Goal: Task Accomplishment & Management: Manage account settings

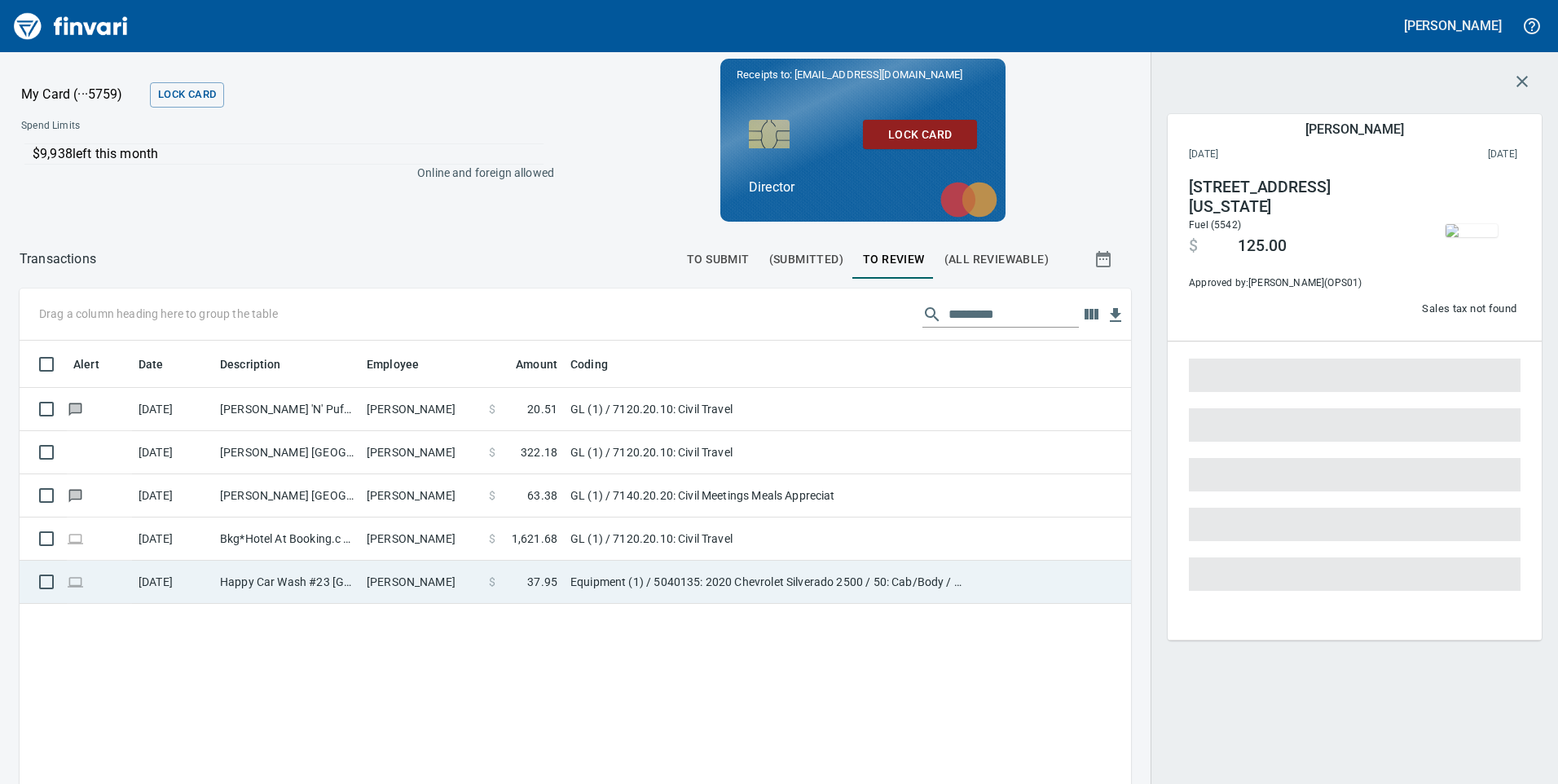
scroll to position [593, 1087]
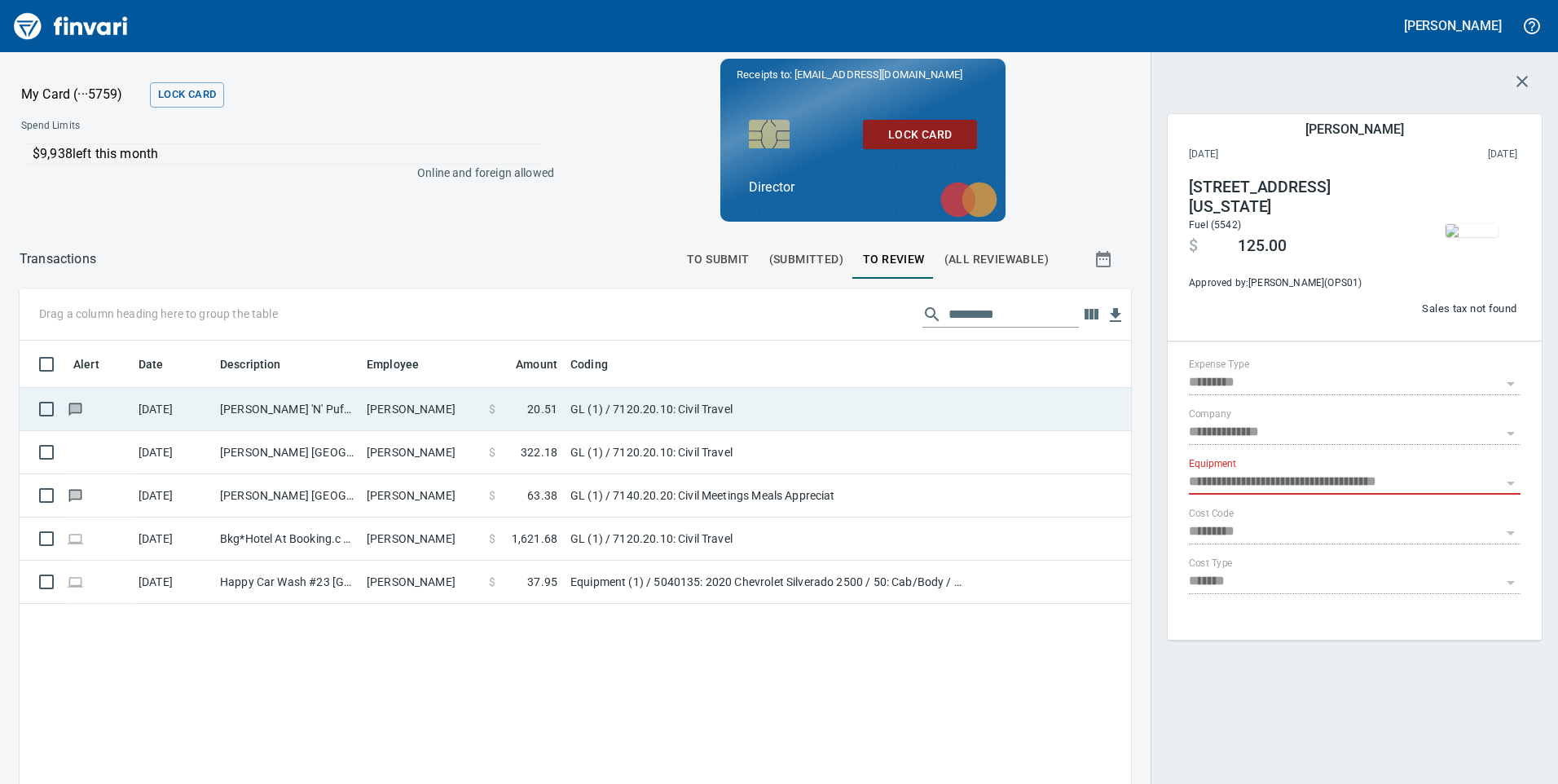
click at [276, 410] on td "[PERSON_NAME] 'N' Puff [PERSON_NAME] WA" at bounding box center [287, 409] width 146 height 43
type input "**"
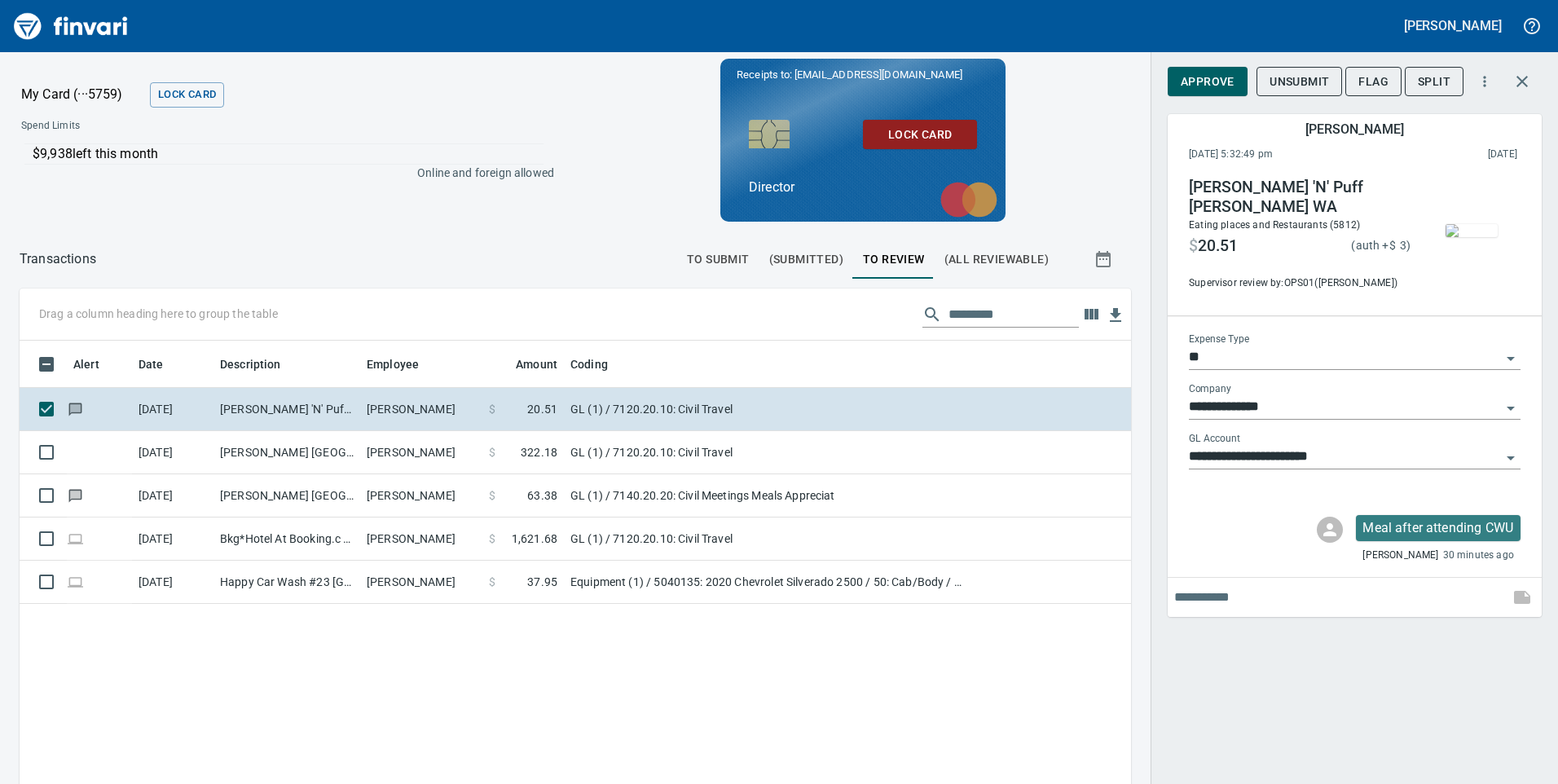
scroll to position [593, 1087]
click at [1216, 87] on span "Approve" at bounding box center [1208, 82] width 54 height 20
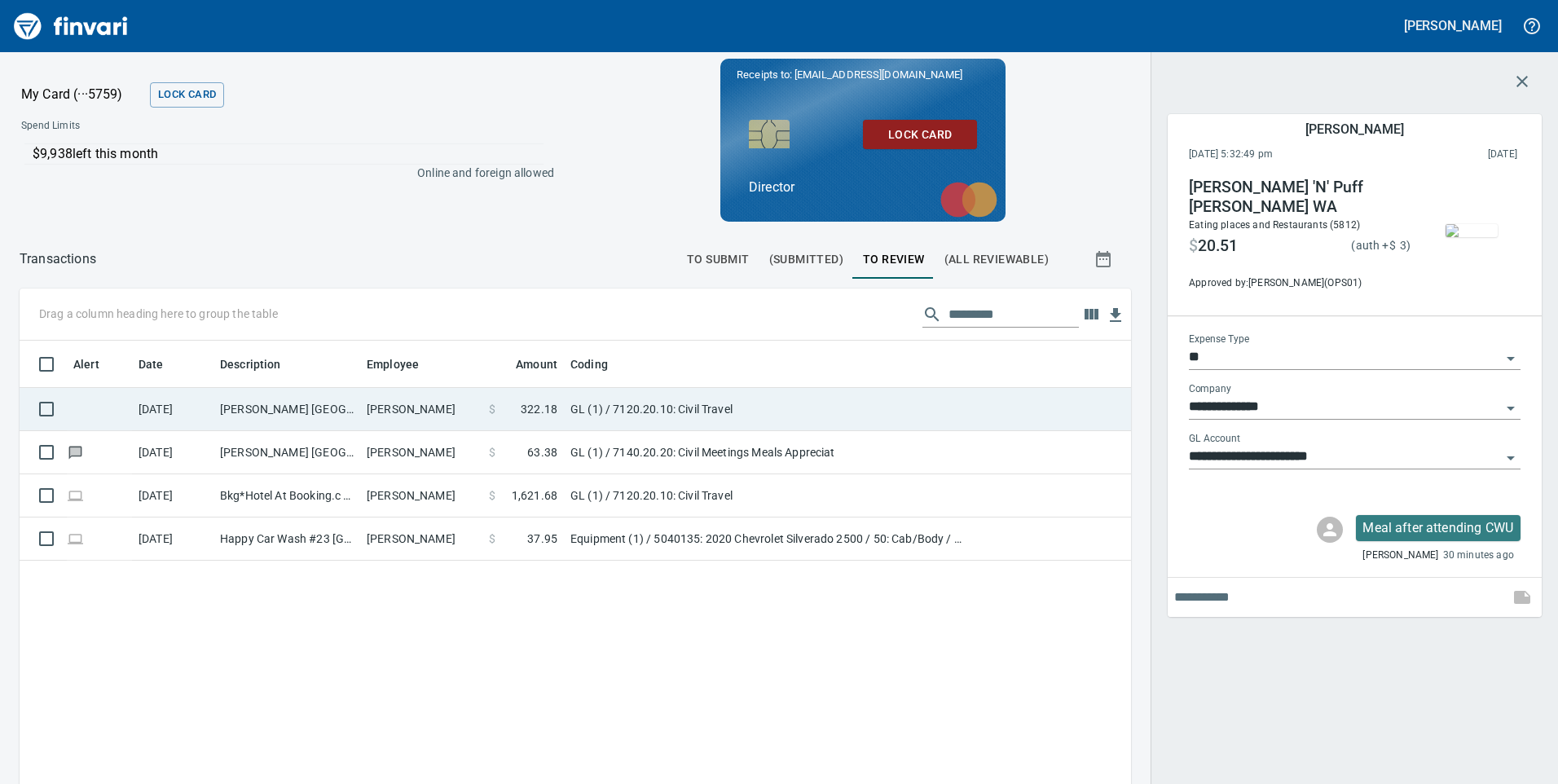
click at [334, 419] on td "[PERSON_NAME] [GEOGRAPHIC_DATA] [GEOGRAPHIC_DATA] [GEOGRAPHIC_DATA]" at bounding box center [287, 409] width 146 height 43
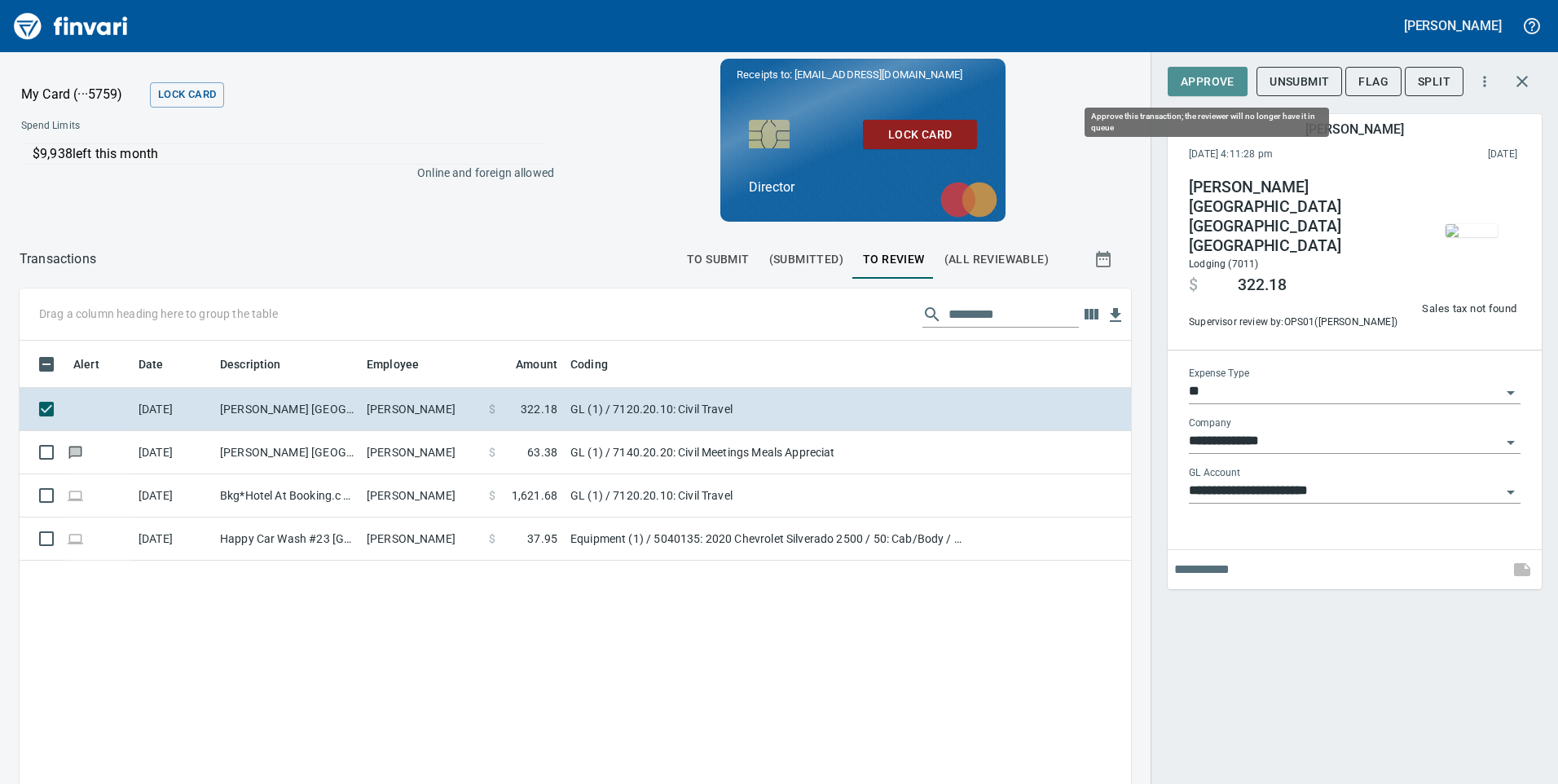
click at [1202, 88] on span "Approve" at bounding box center [1208, 82] width 54 height 20
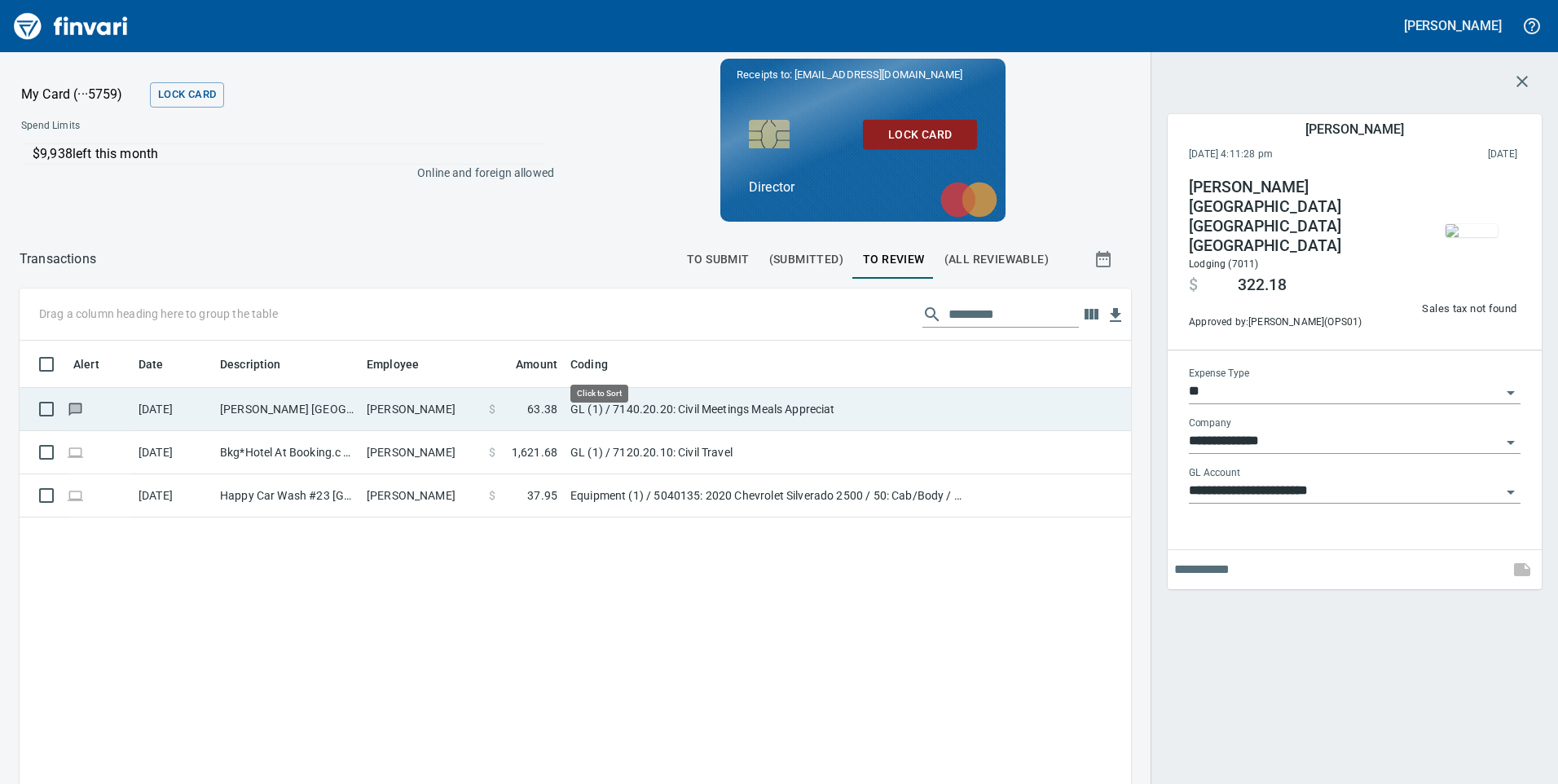
scroll to position [593, 1087]
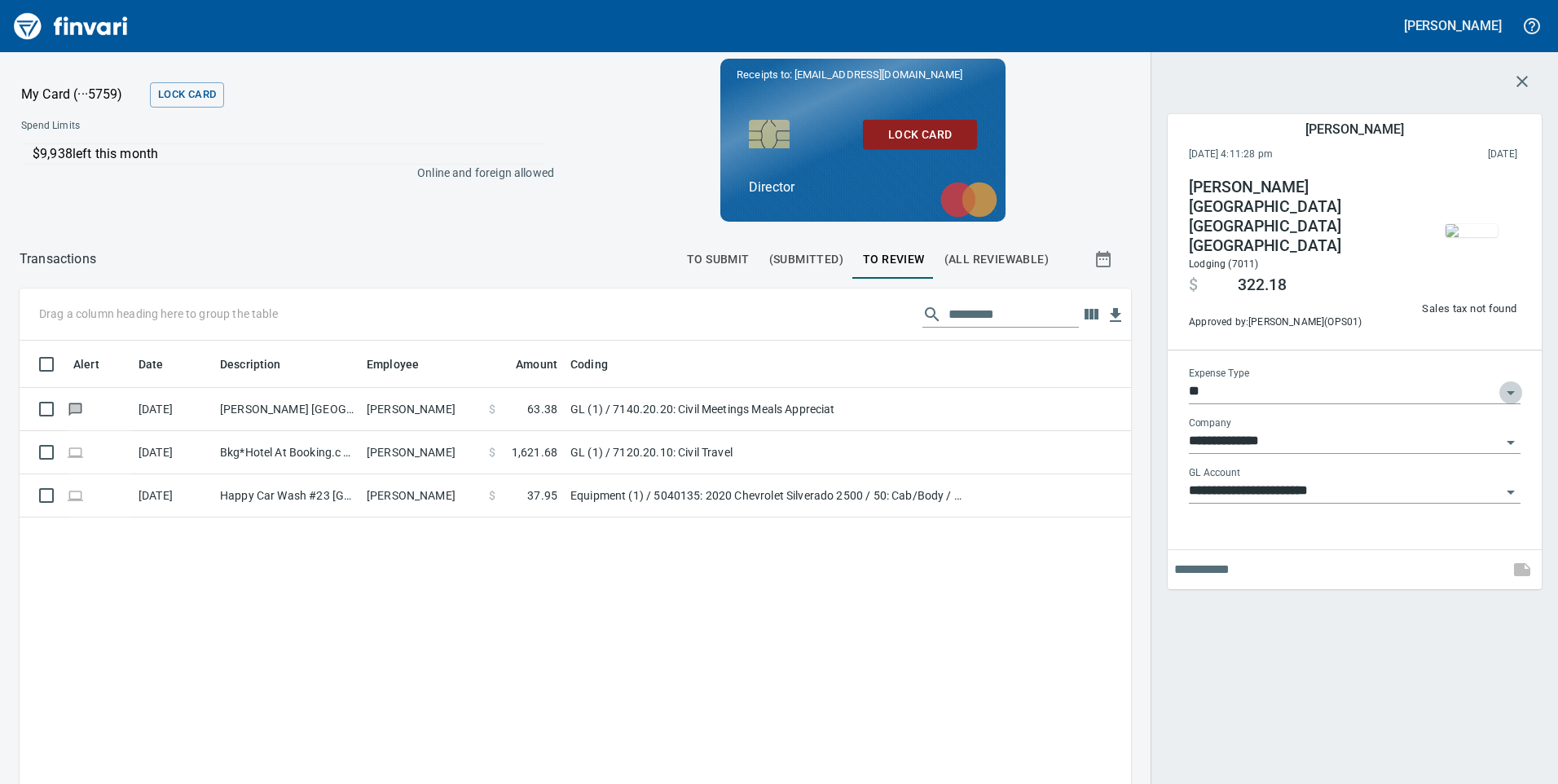
click at [1514, 383] on icon "Open" at bounding box center [1510, 392] width 20 height 20
click at [1223, 501] on li "GL" at bounding box center [1354, 503] width 332 height 39
click at [1510, 482] on icon "Open" at bounding box center [1510, 491] width 20 height 20
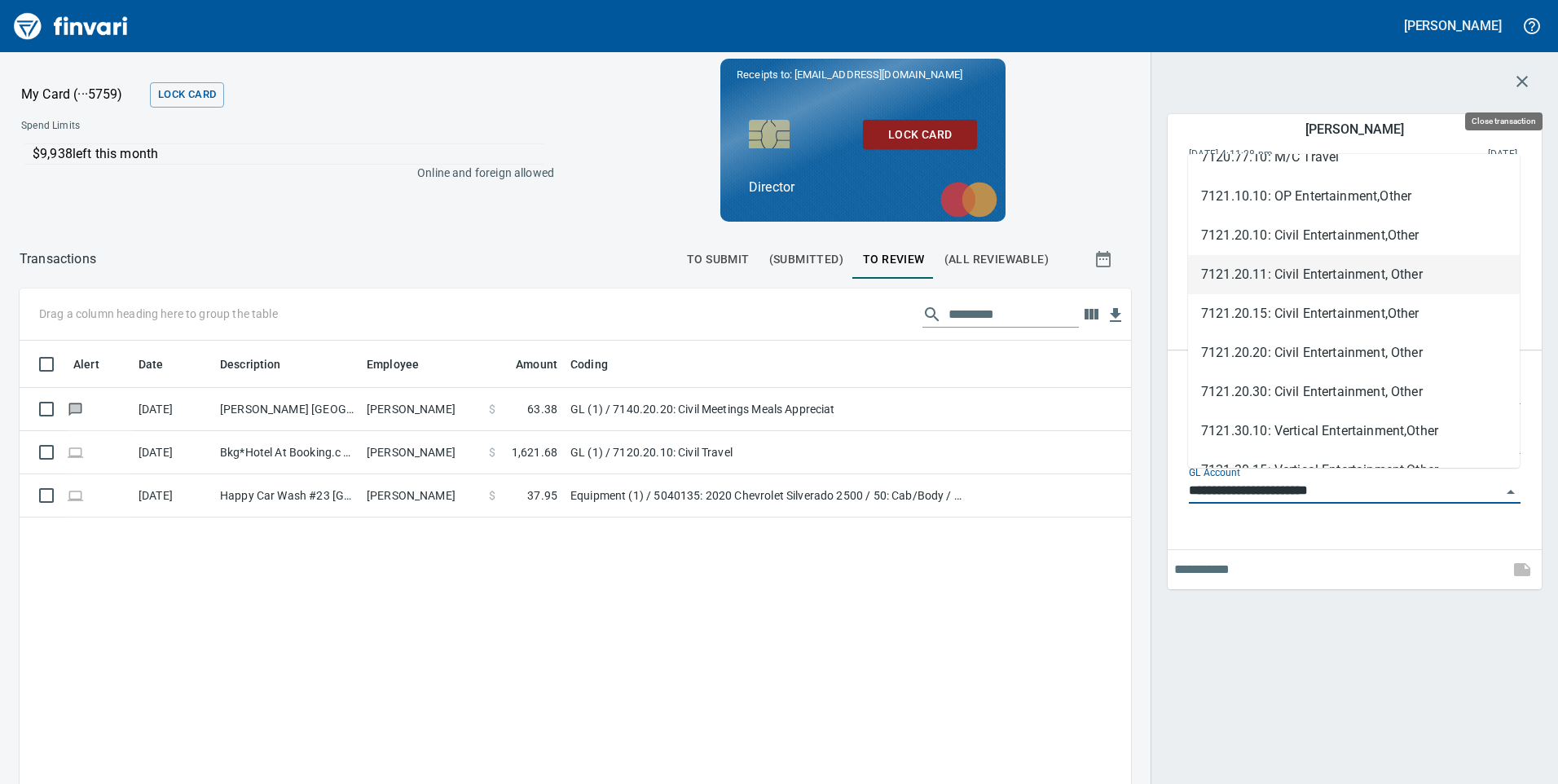
click at [1529, 88] on icon "button" at bounding box center [1522, 81] width 20 height 20
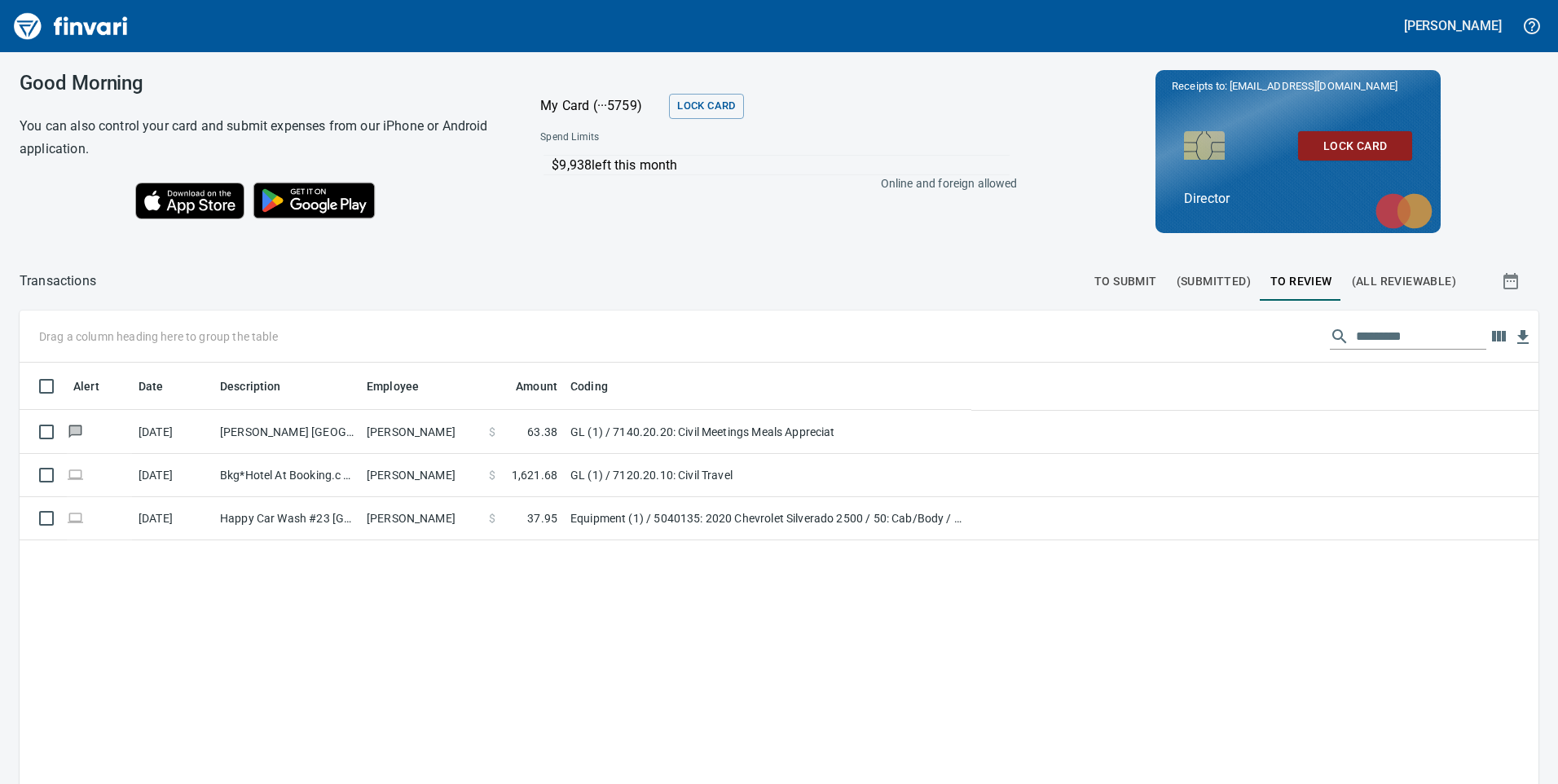
scroll to position [2, 2]
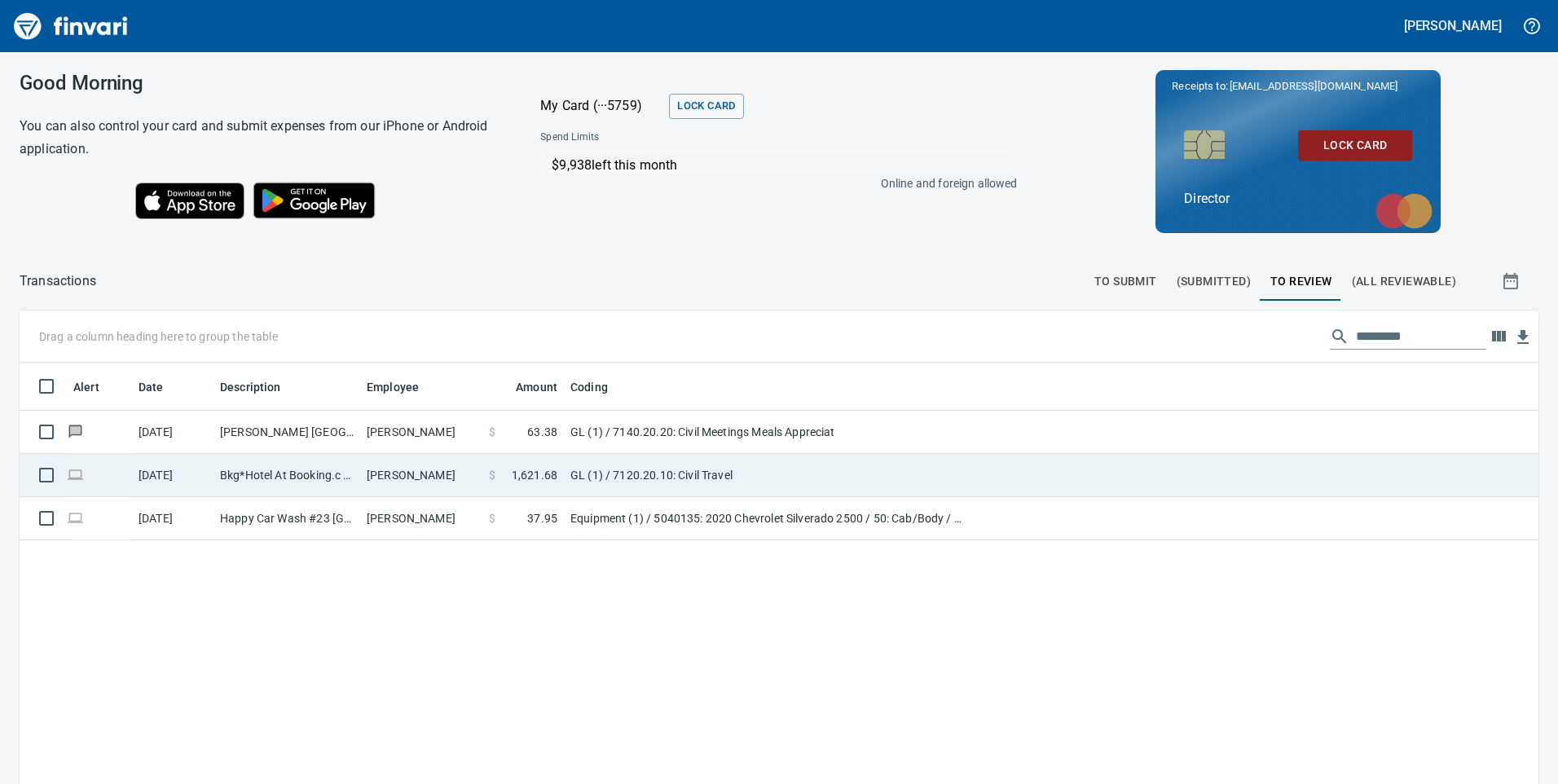
click at [252, 439] on td "[PERSON_NAME] [GEOGRAPHIC_DATA] [GEOGRAPHIC_DATA] [GEOGRAPHIC_DATA]" at bounding box center [287, 432] width 146 height 43
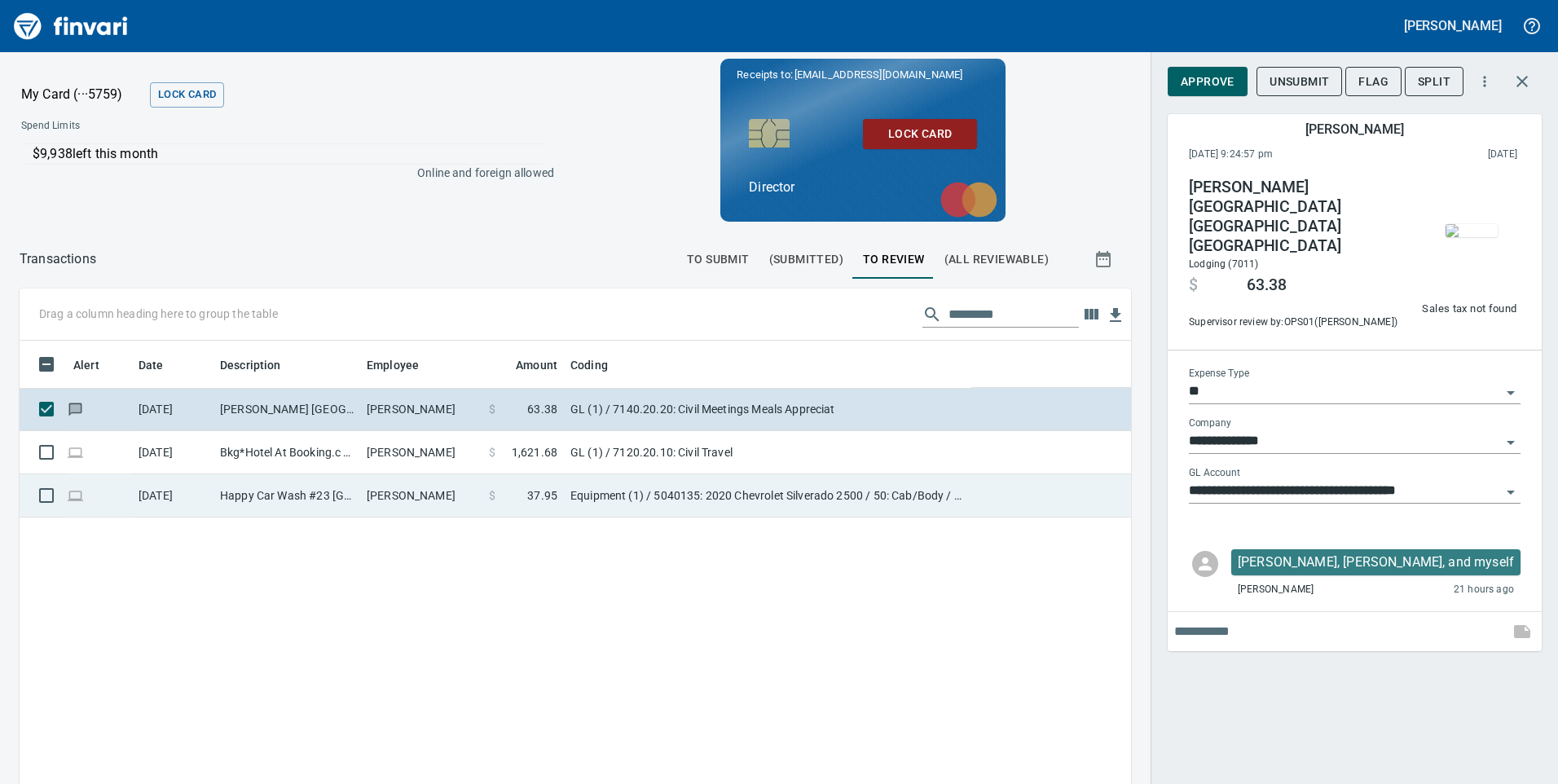
scroll to position [593, 1087]
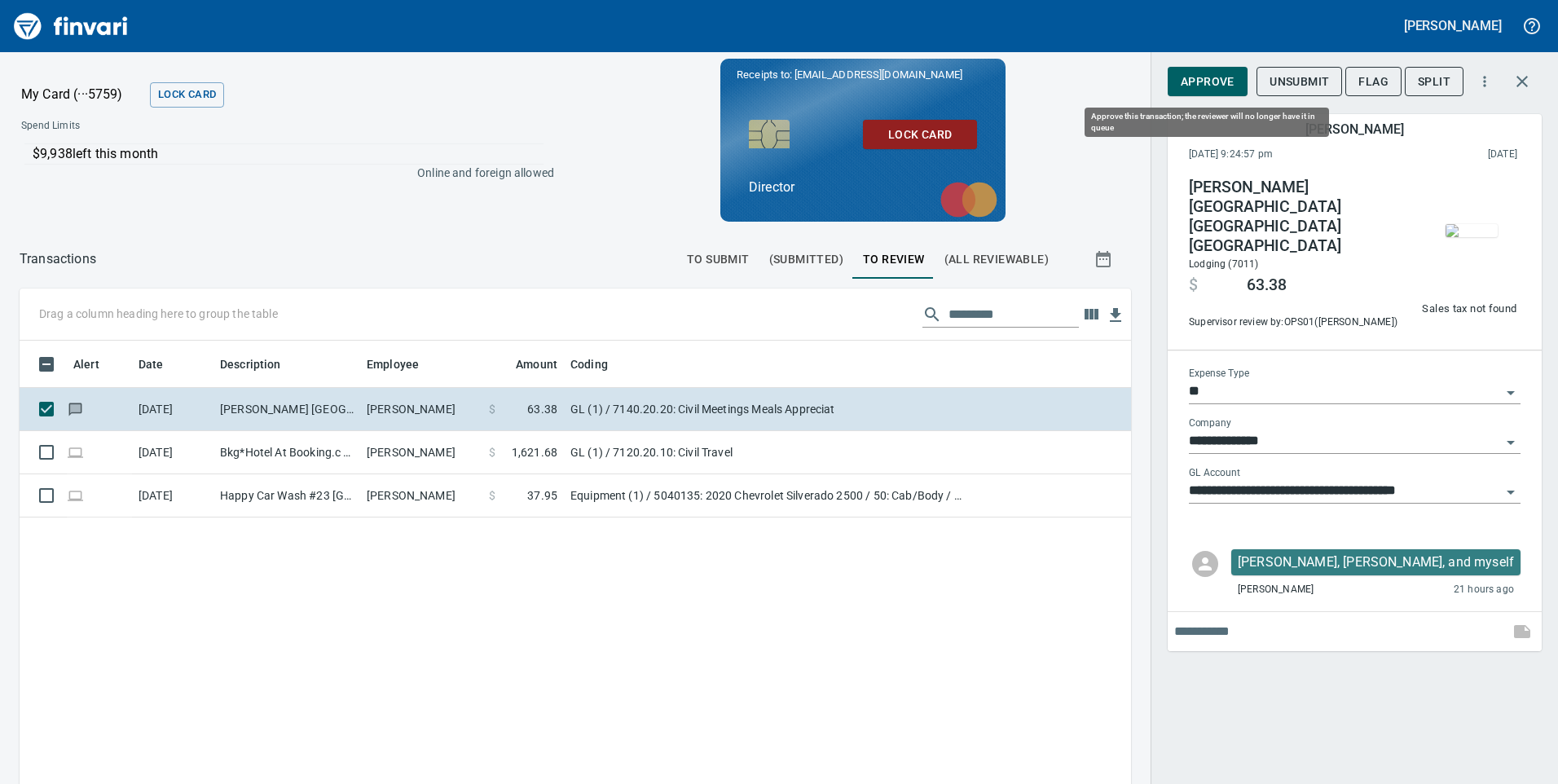
click at [1213, 78] on span "Approve" at bounding box center [1208, 82] width 54 height 20
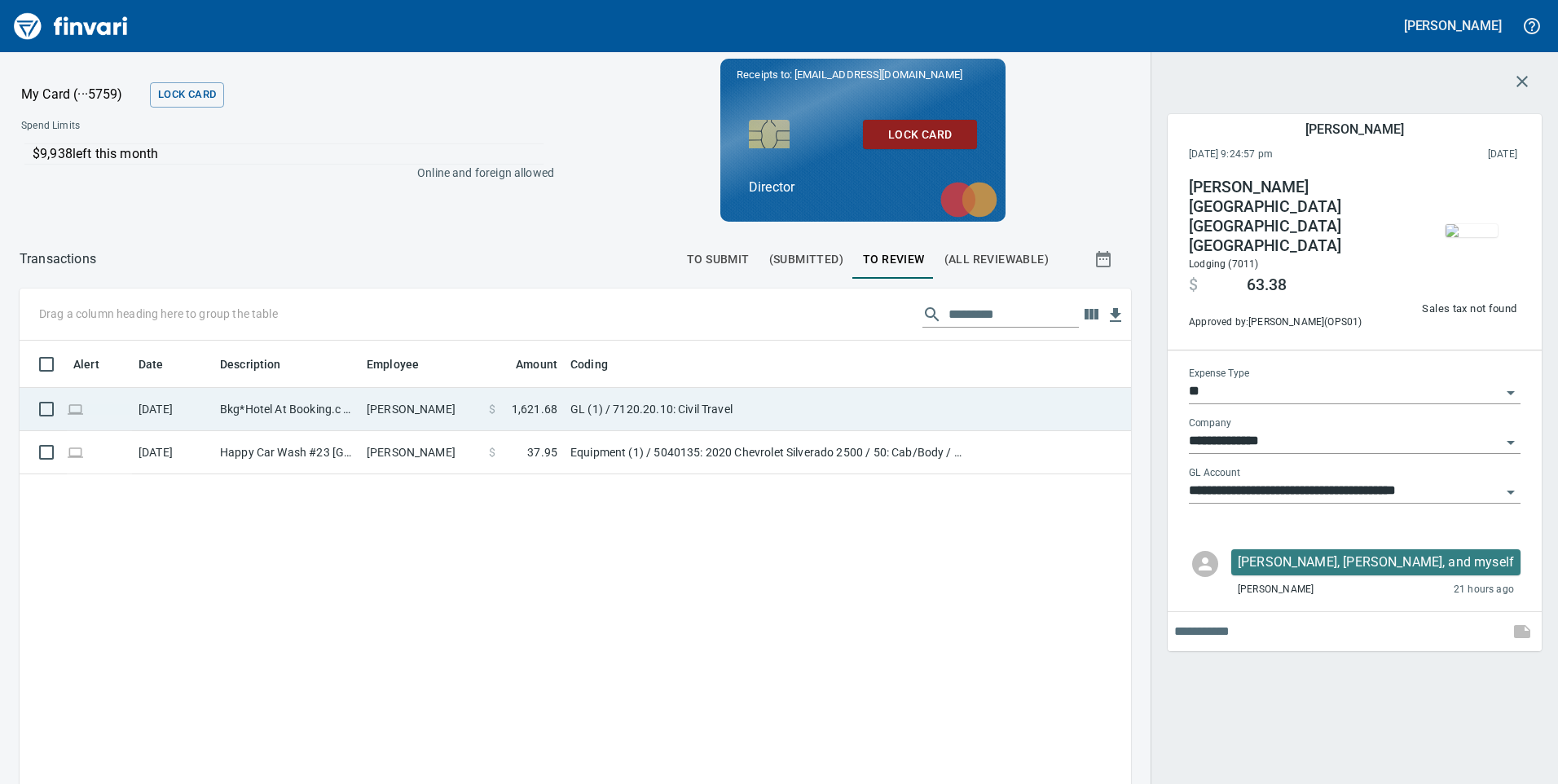
click at [328, 418] on td "Bkg*Hotel At Booking.c [US_STATE][GEOGRAPHIC_DATA]" at bounding box center [287, 409] width 146 height 43
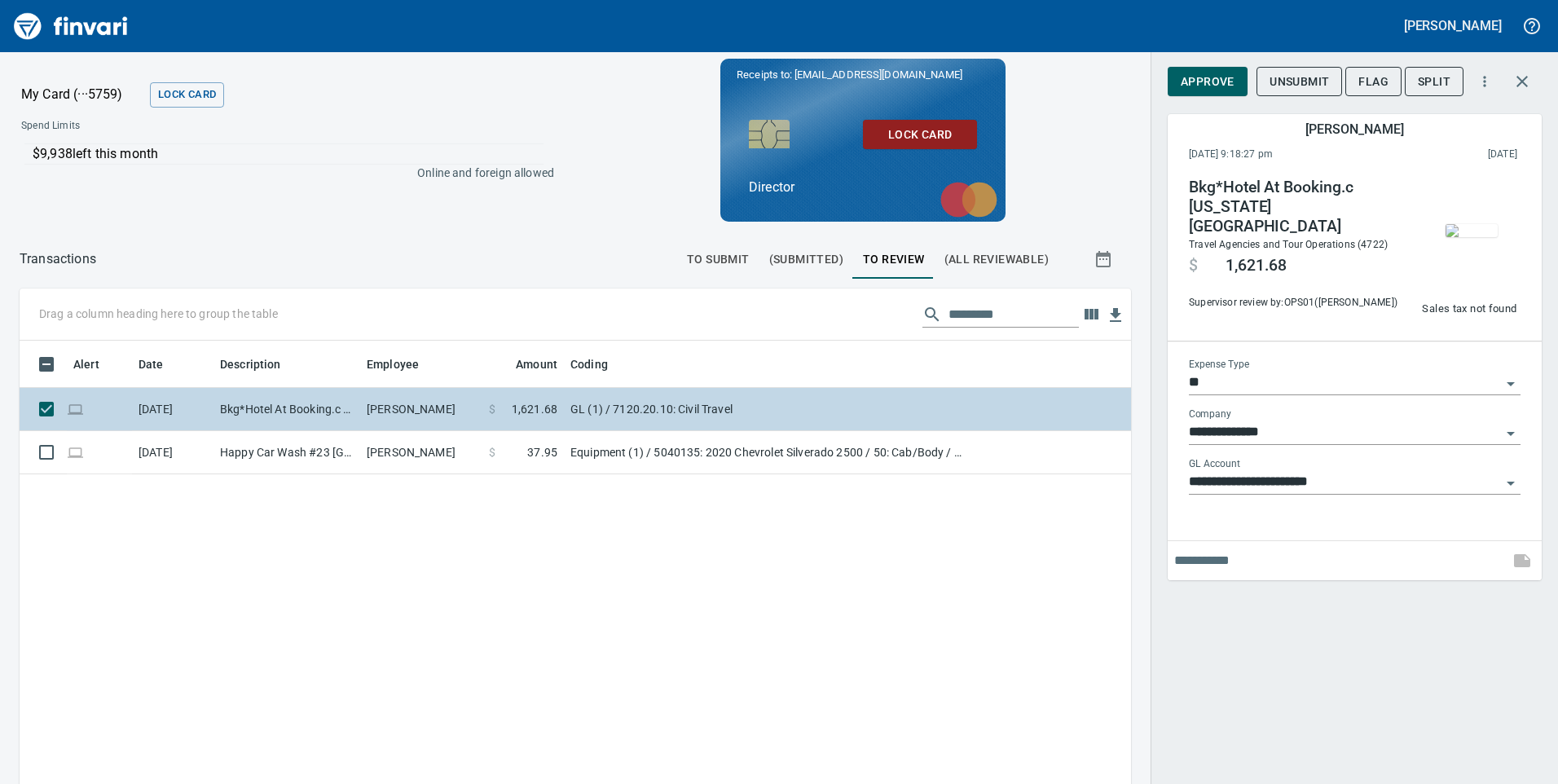
type input "**********"
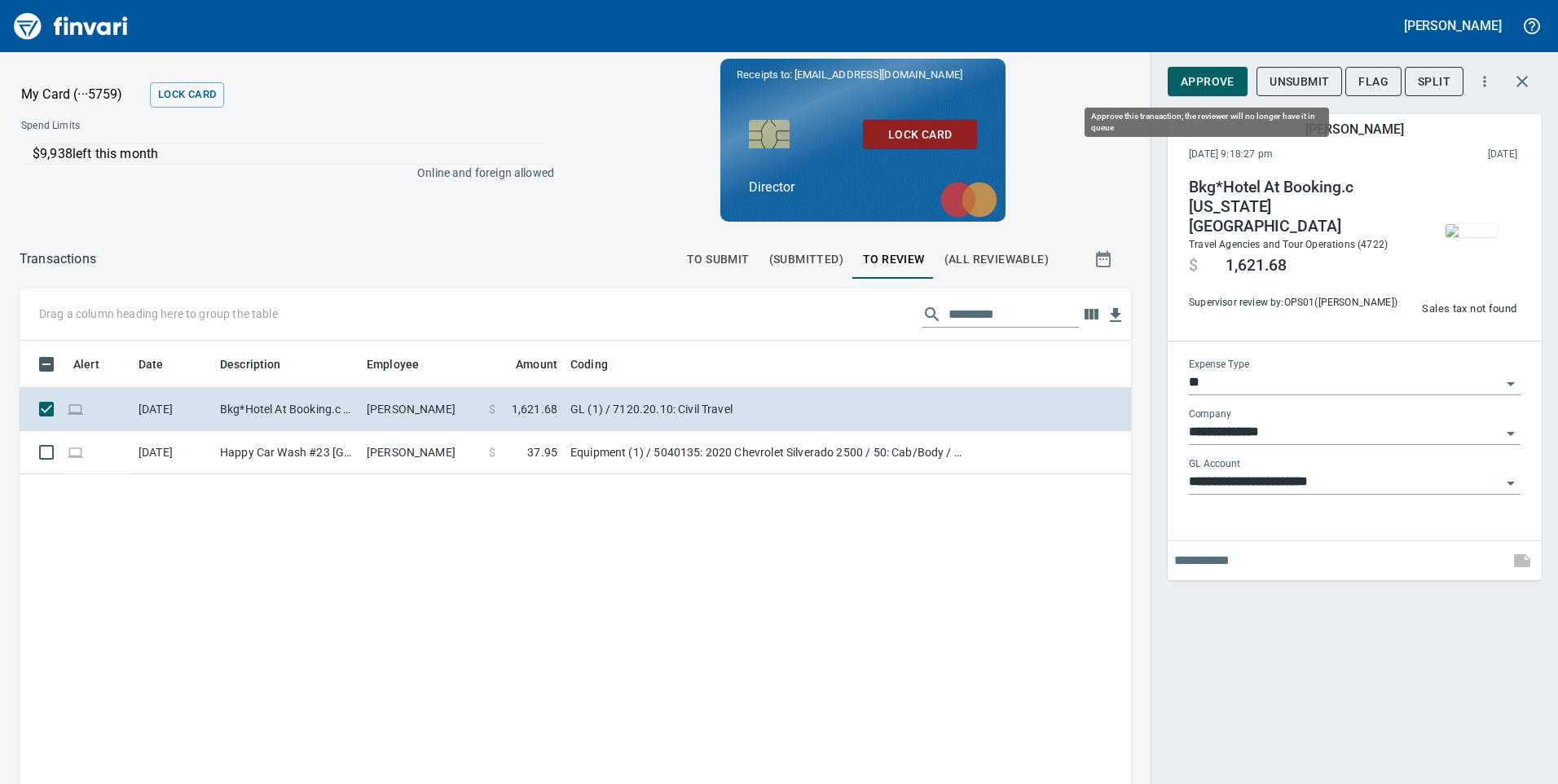
click at [1220, 93] on button "Approve" at bounding box center [1208, 82] width 80 height 30
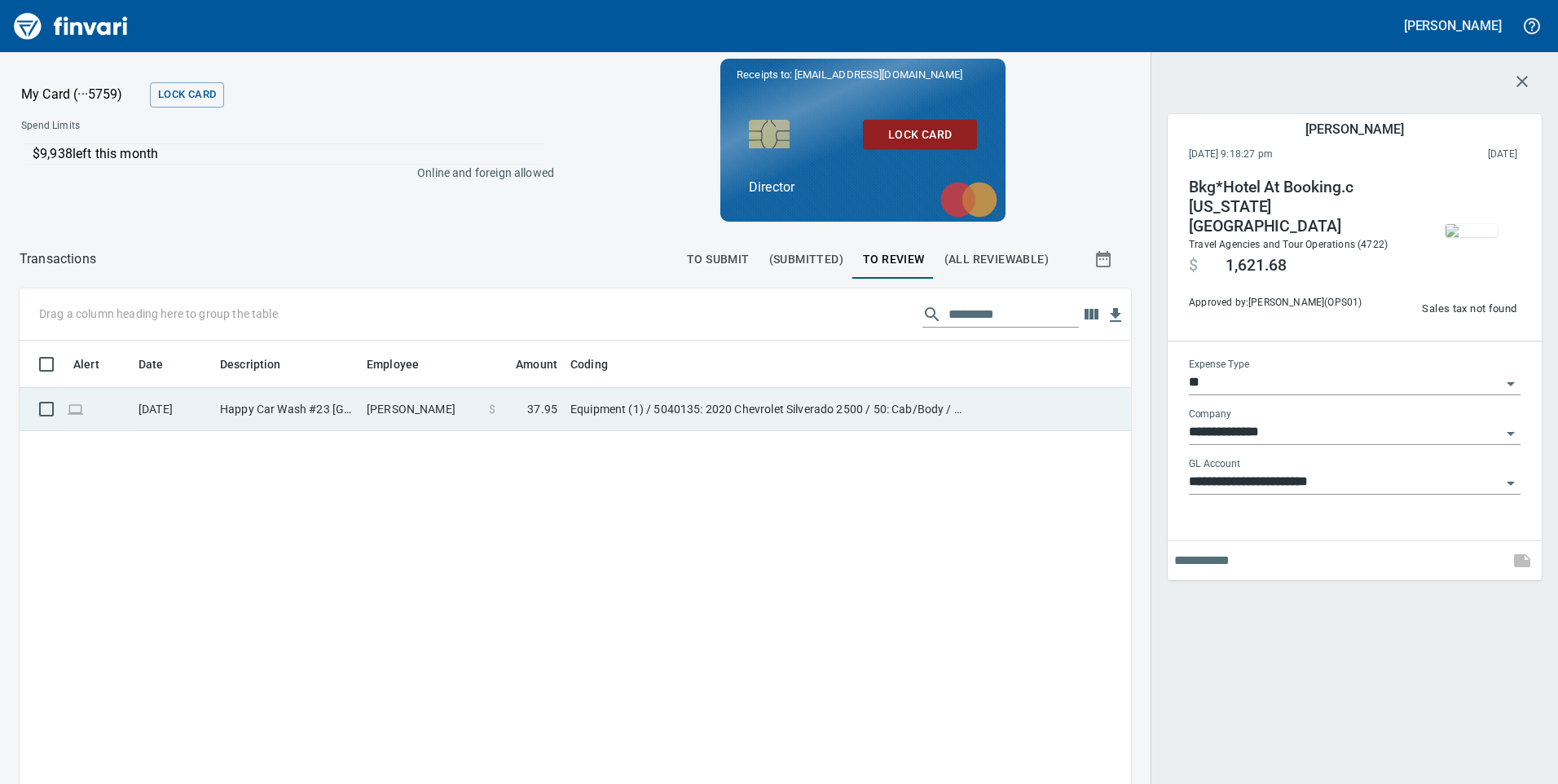
scroll to position [593, 1087]
click at [382, 419] on td "[PERSON_NAME]" at bounding box center [422, 409] width 122 height 43
type input "*********"
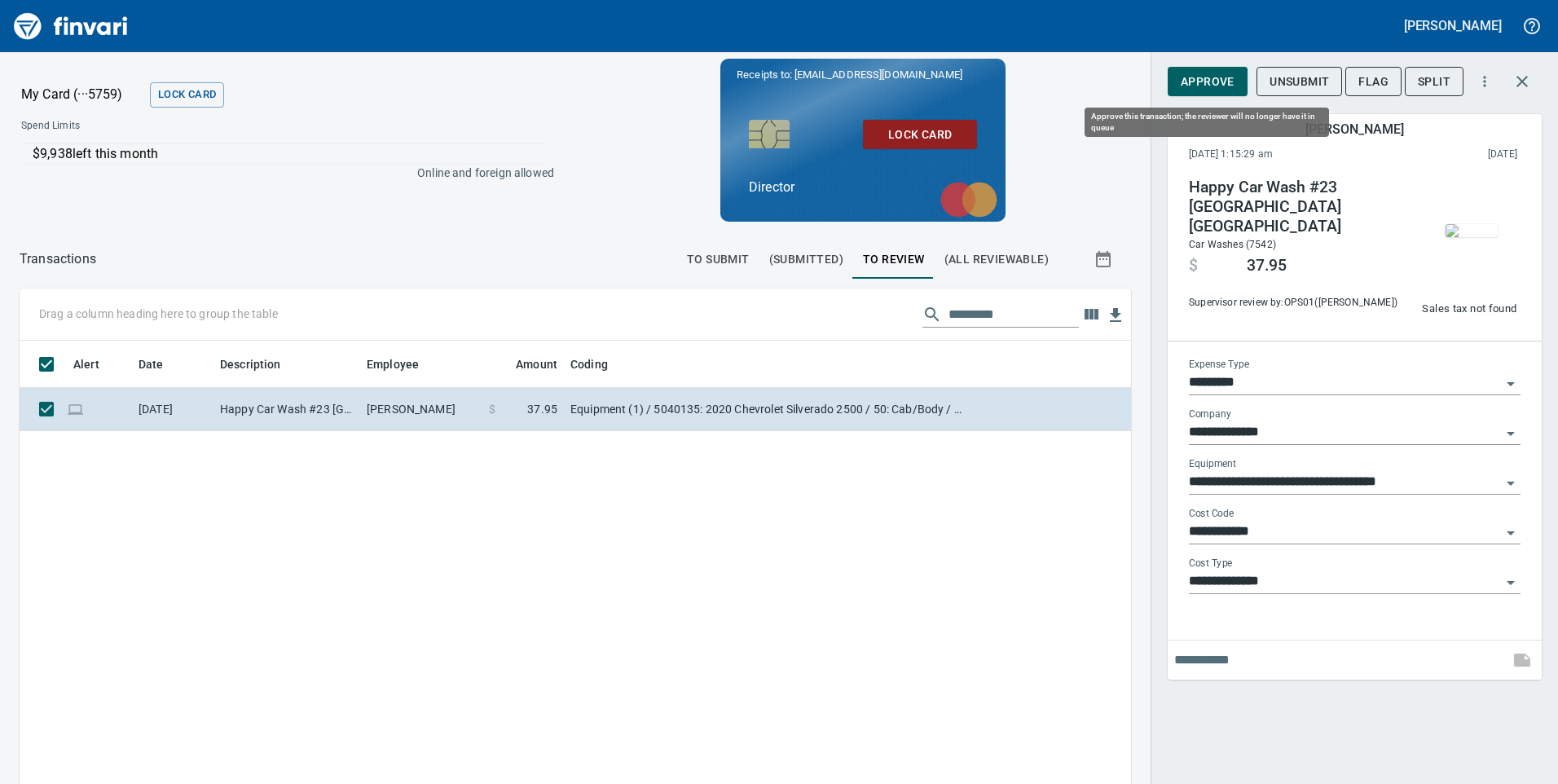
scroll to position [593, 1087]
click at [1208, 78] on span "Approve" at bounding box center [1208, 82] width 54 height 20
